Goal: Information Seeking & Learning: Learn about a topic

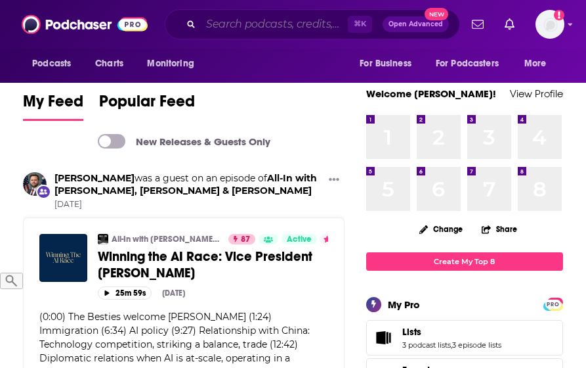
click at [274, 24] on input "Search podcasts, credits, & more..." at bounding box center [274, 24] width 147 height 21
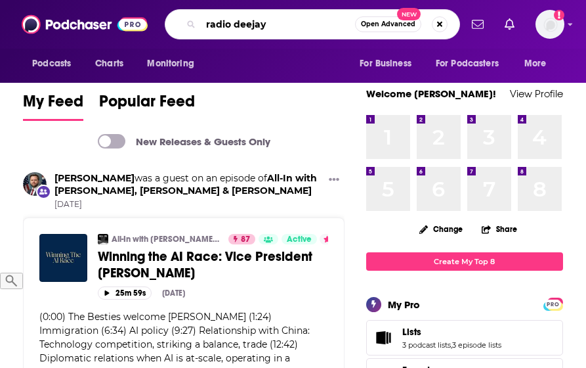
type input "radio deejay"
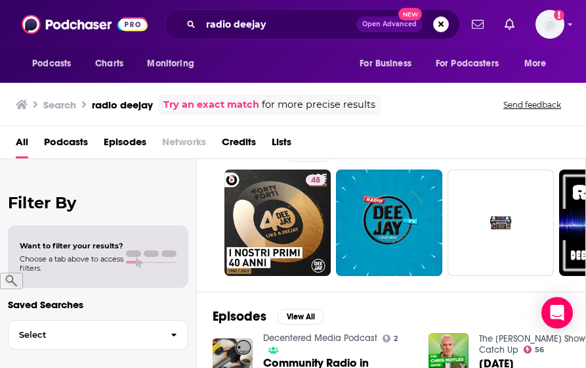
scroll to position [19, 0]
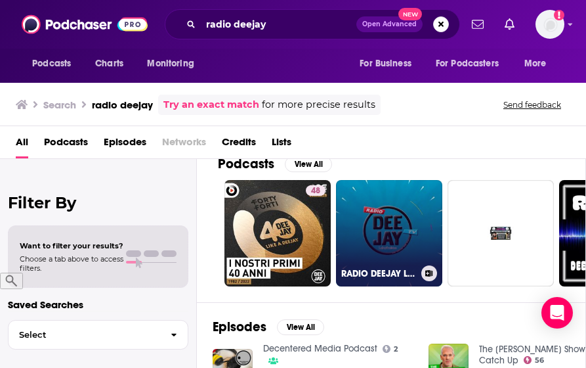
click at [384, 198] on link "RADIO DEEJAY LATINOAMERICA 21032020" at bounding box center [389, 233] width 106 height 106
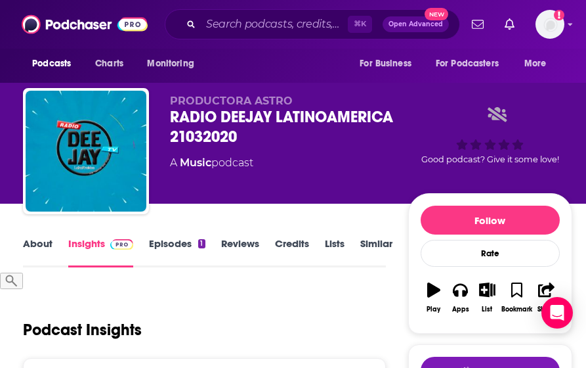
click at [41, 241] on link "About" at bounding box center [38, 252] width 30 height 30
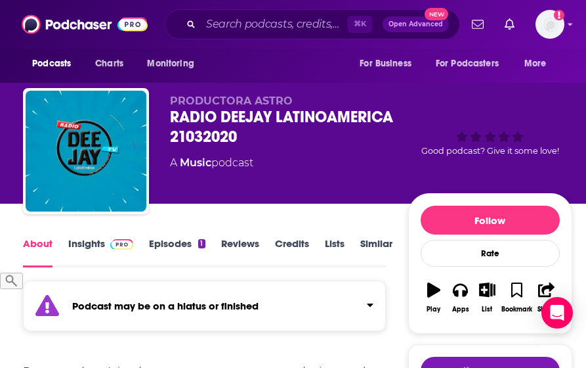
click at [86, 240] on link "Insights" at bounding box center [100, 252] width 65 height 30
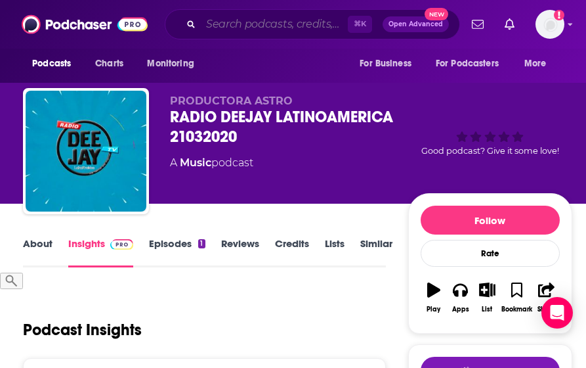
click at [262, 29] on input "Search podcasts, credits, & more..." at bounding box center [274, 24] width 147 height 21
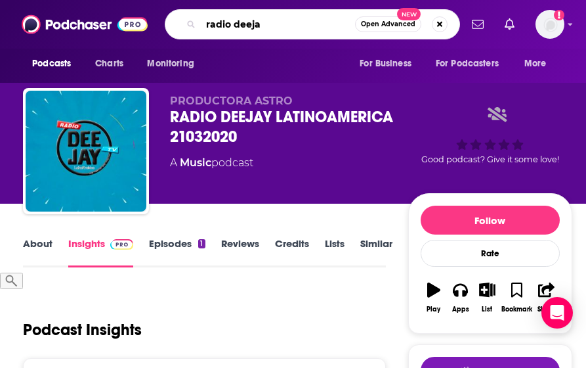
type input "radio deejay"
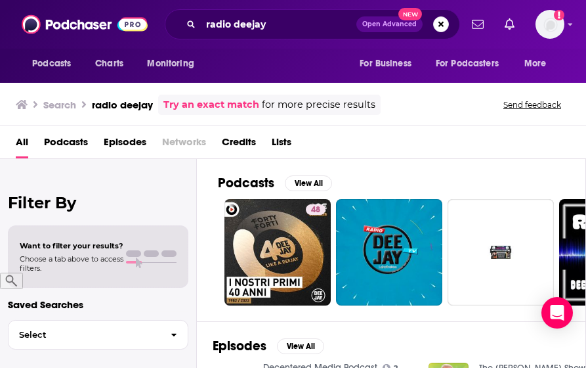
click at [70, 137] on span "Podcasts" at bounding box center [66, 144] width 44 height 27
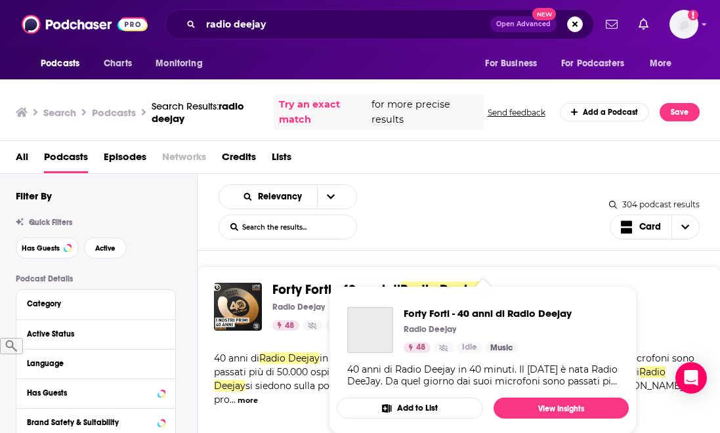
click at [298, 291] on span "Forty Forti - 40 anni di" at bounding box center [336, 290] width 128 height 16
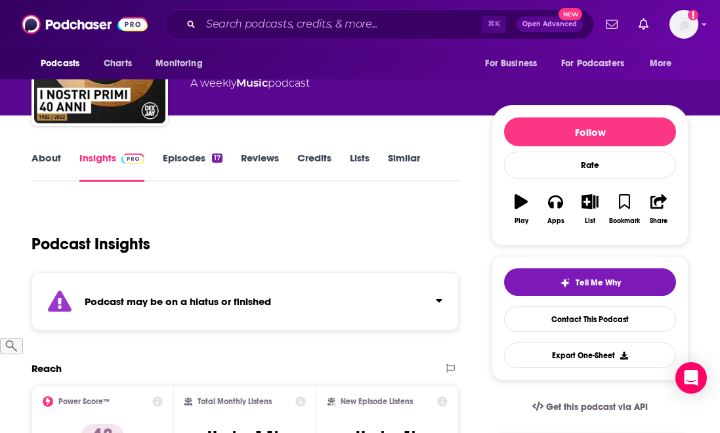
scroll to position [99, 0]
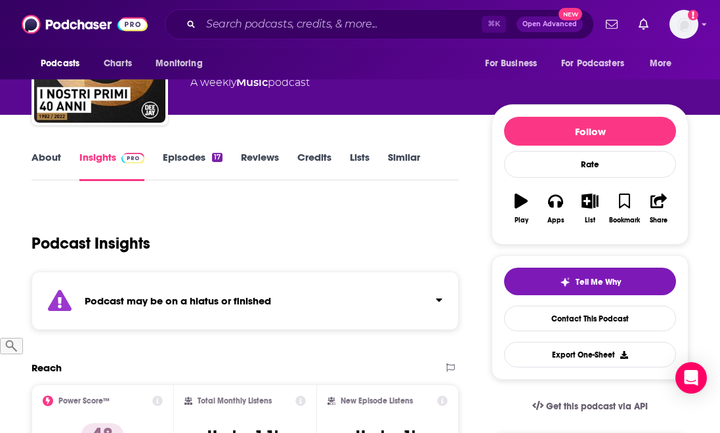
click at [186, 160] on link "Episodes 17" at bounding box center [193, 166] width 60 height 30
